Goal: Download file/media

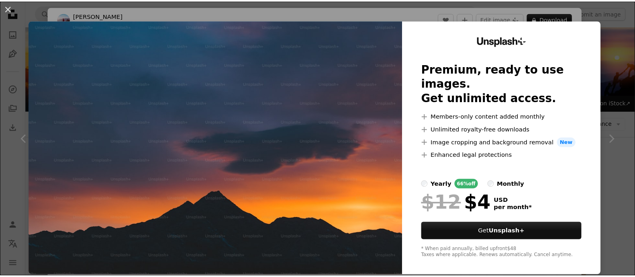
scroll to position [458, 0]
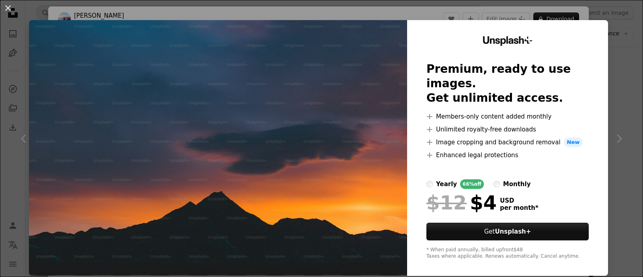
click at [614, 103] on div "An X shape Unsplash+ Premium, ready to use images. Get unlimited access. A plus…" at bounding box center [321, 138] width 643 height 277
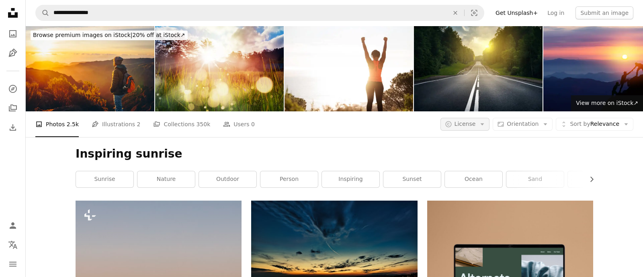
click at [484, 124] on icon "Arrow down" at bounding box center [482, 124] width 7 height 7
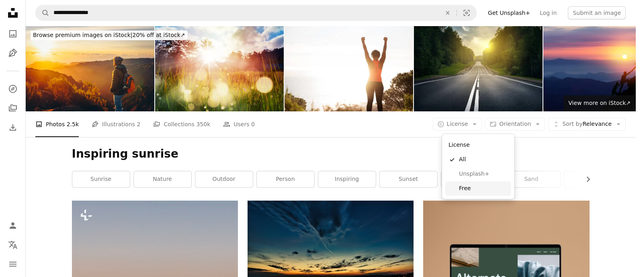
click at [478, 184] on link "Free" at bounding box center [478, 188] width 66 height 14
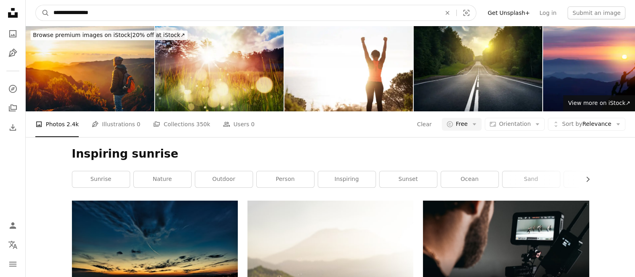
click at [155, 11] on input "**********" at bounding box center [243, 12] width 389 height 15
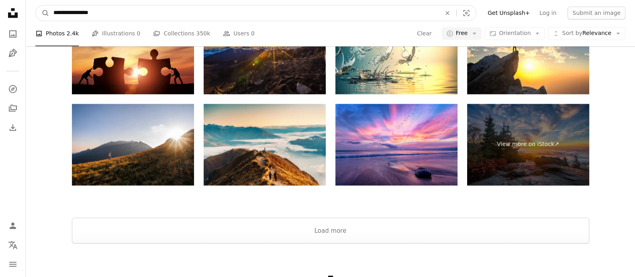
scroll to position [1757, 0]
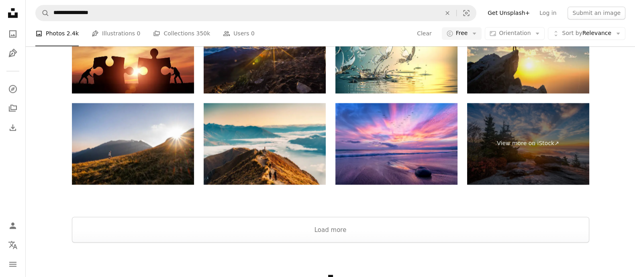
click at [502, 68] on img at bounding box center [528, 53] width 122 height 82
